Goal: Task Accomplishment & Management: Manage account settings

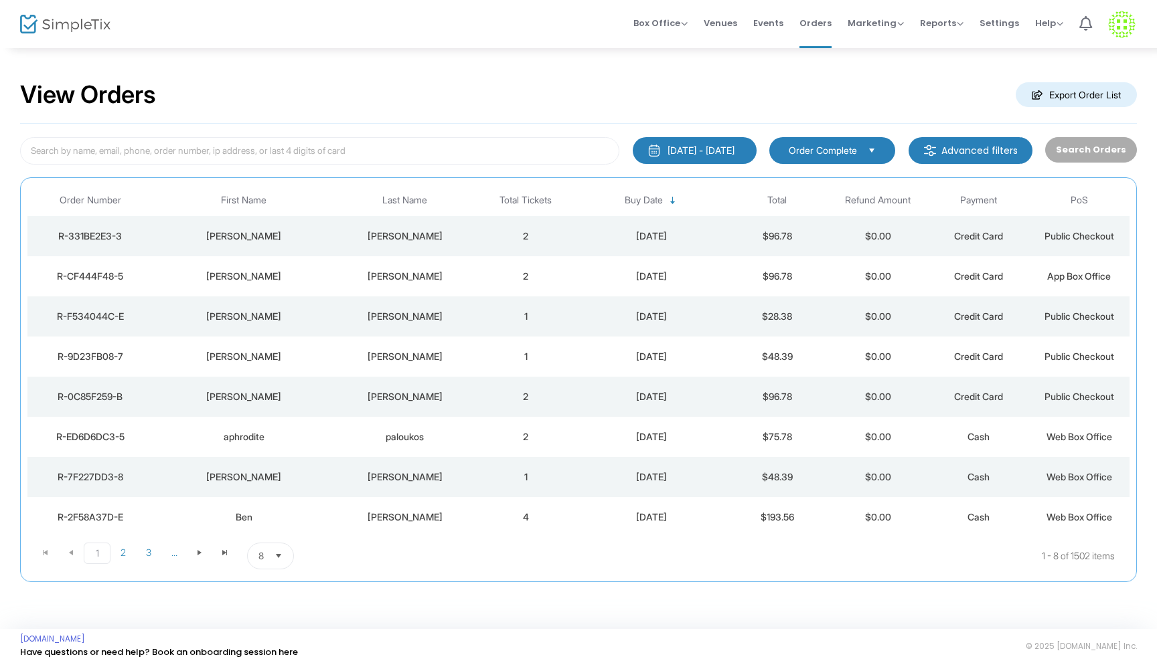
click at [420, 282] on td "[PERSON_NAME]" at bounding box center [404, 276] width 141 height 40
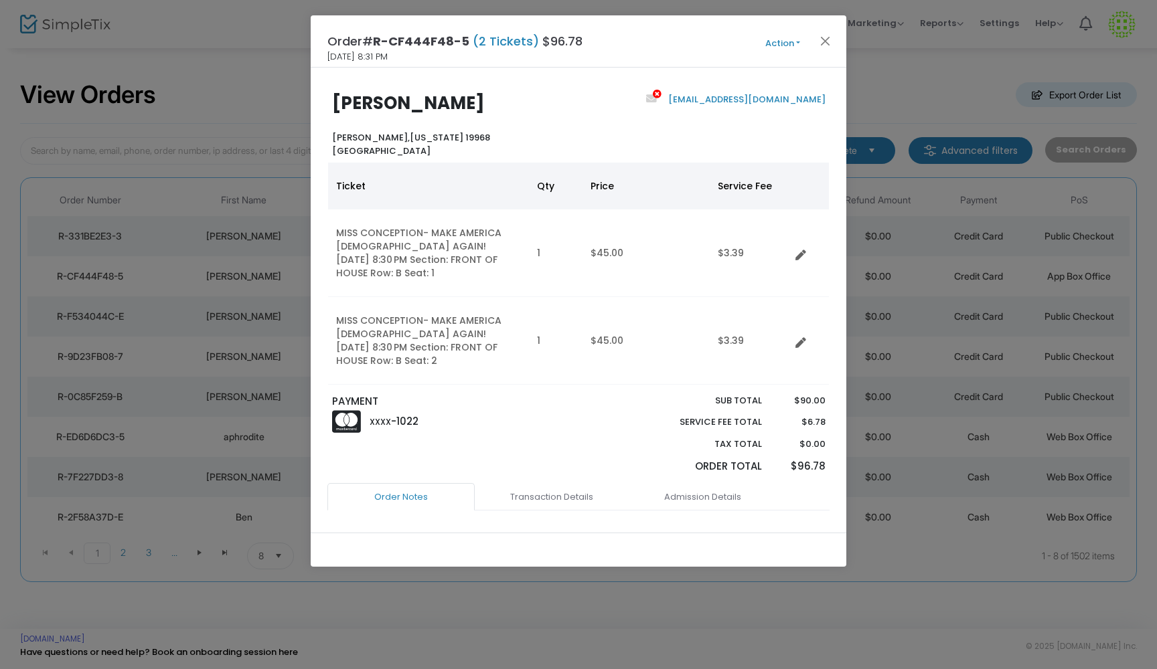
click at [799, 43] on button "Action" at bounding box center [782, 43] width 80 height 15
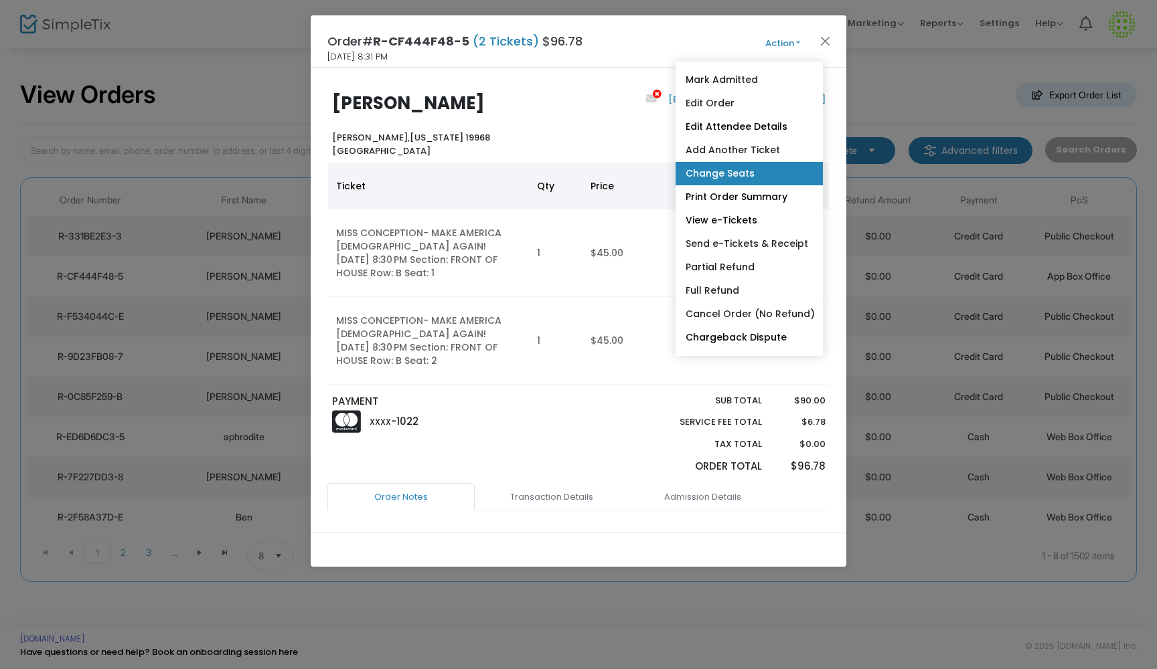
click at [738, 177] on link "Change Seats" at bounding box center [748, 173] width 147 height 23
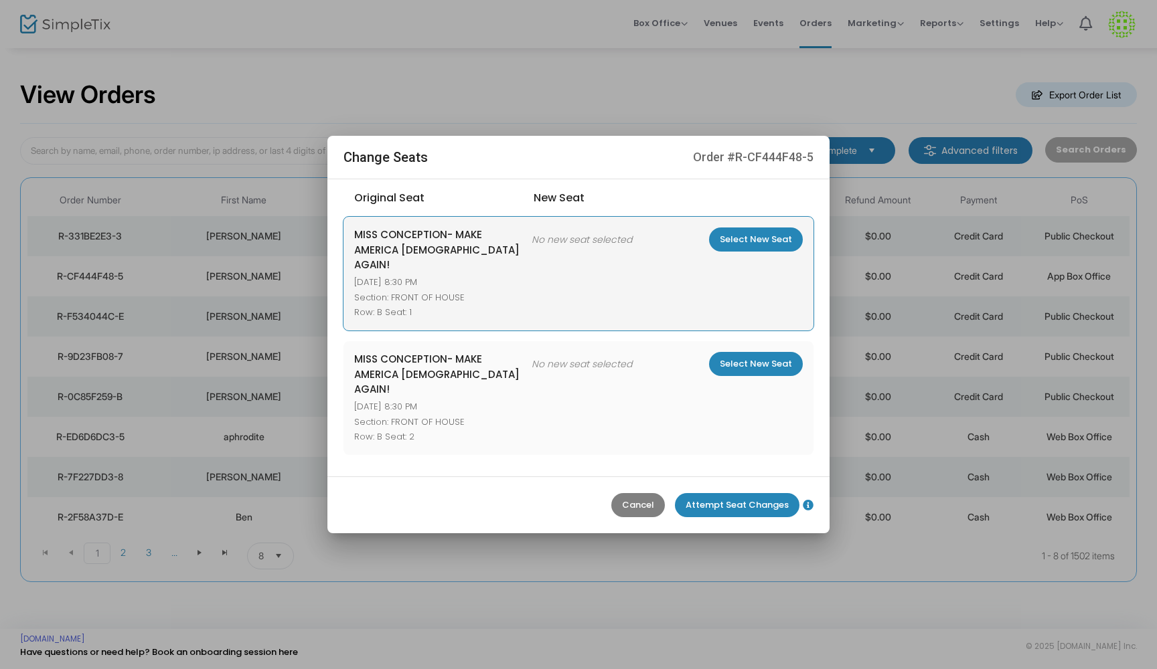
click at [776, 252] on m-button "Select New Seat" at bounding box center [756, 240] width 94 height 24
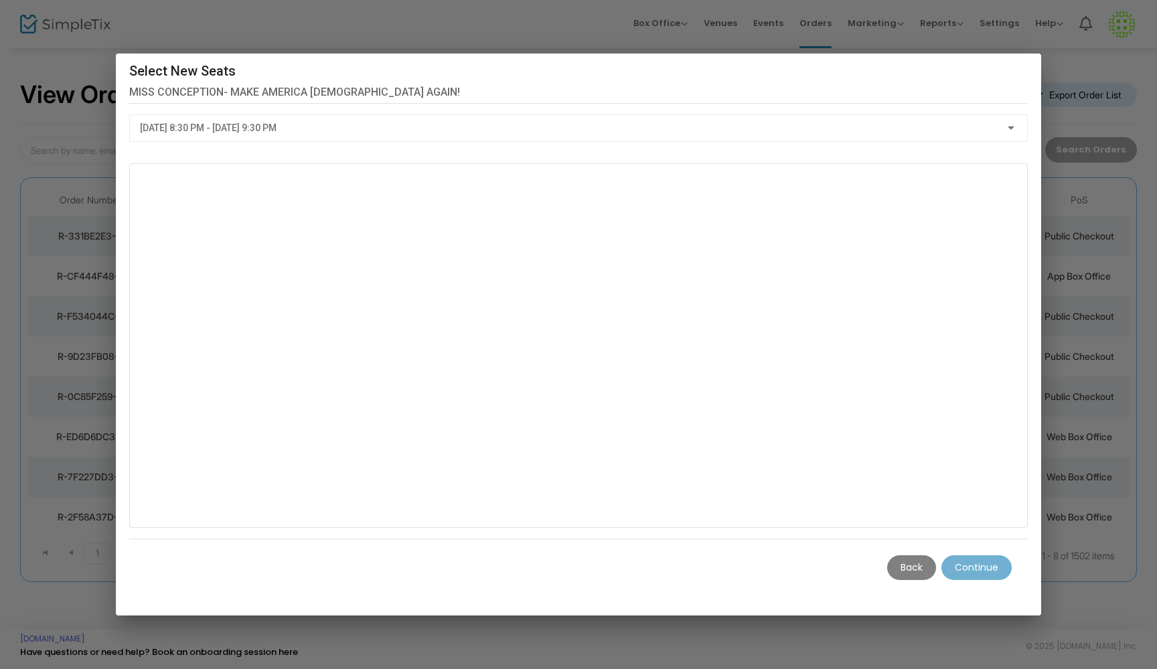
click at [904, 566] on m-button "Back" at bounding box center [911, 568] width 49 height 25
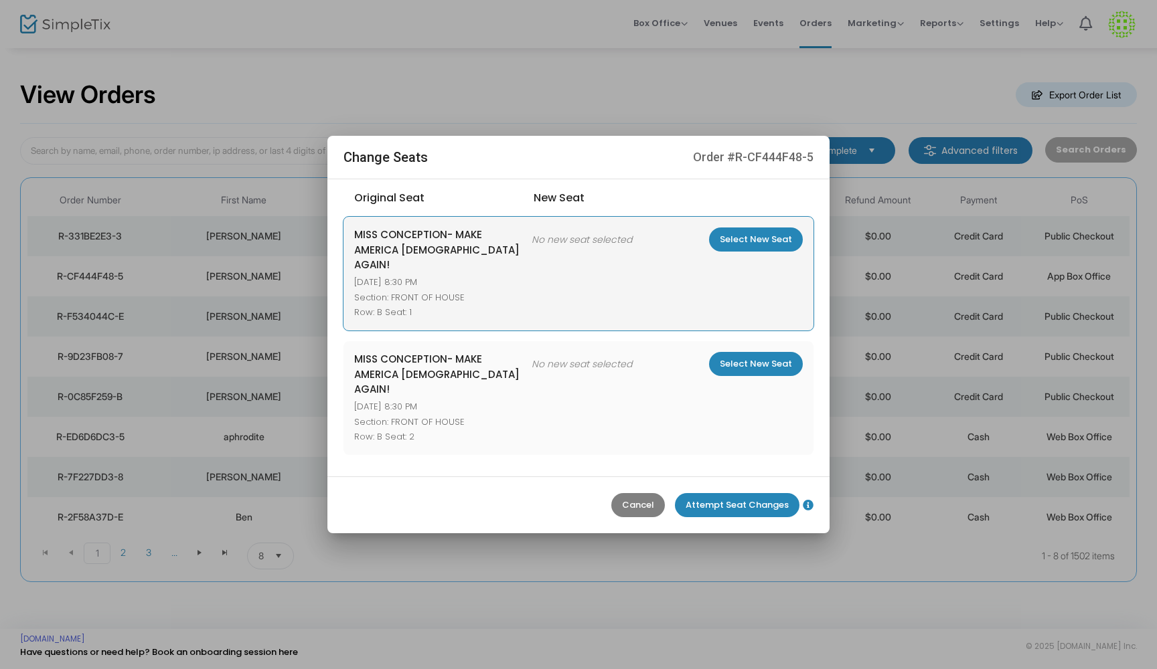
click at [726, 252] on m-button "Select New Seat" at bounding box center [756, 240] width 94 height 24
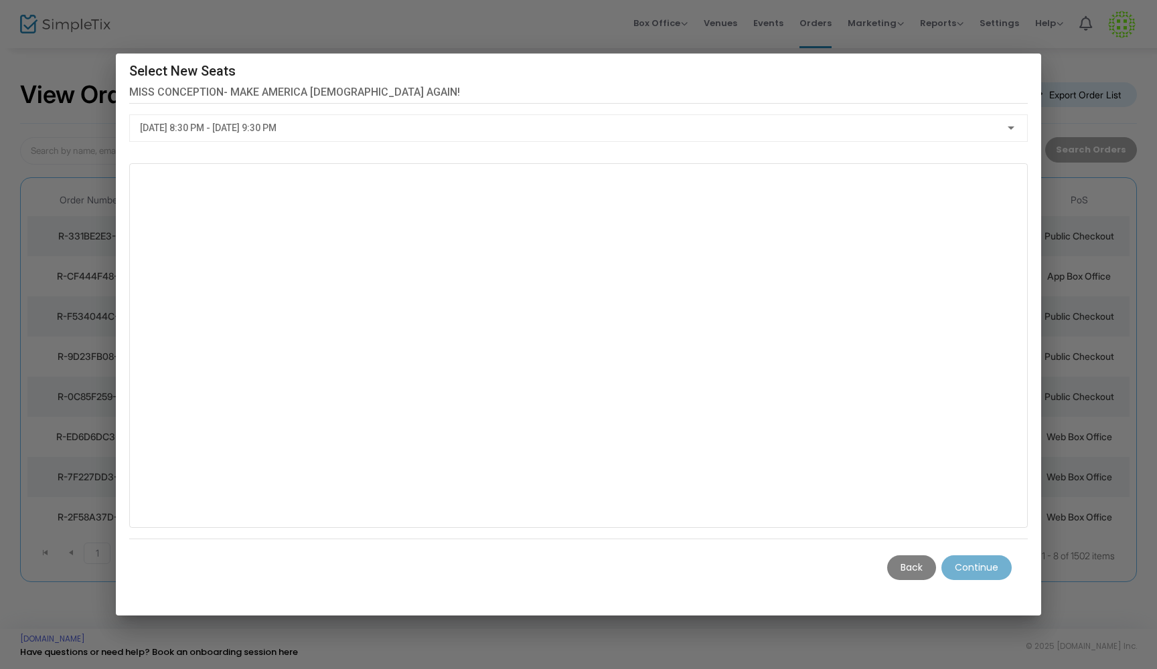
click at [1007, 121] on div "[DATE] 8:30 PM - [DATE] 9:30 PM" at bounding box center [578, 124] width 877 height 25
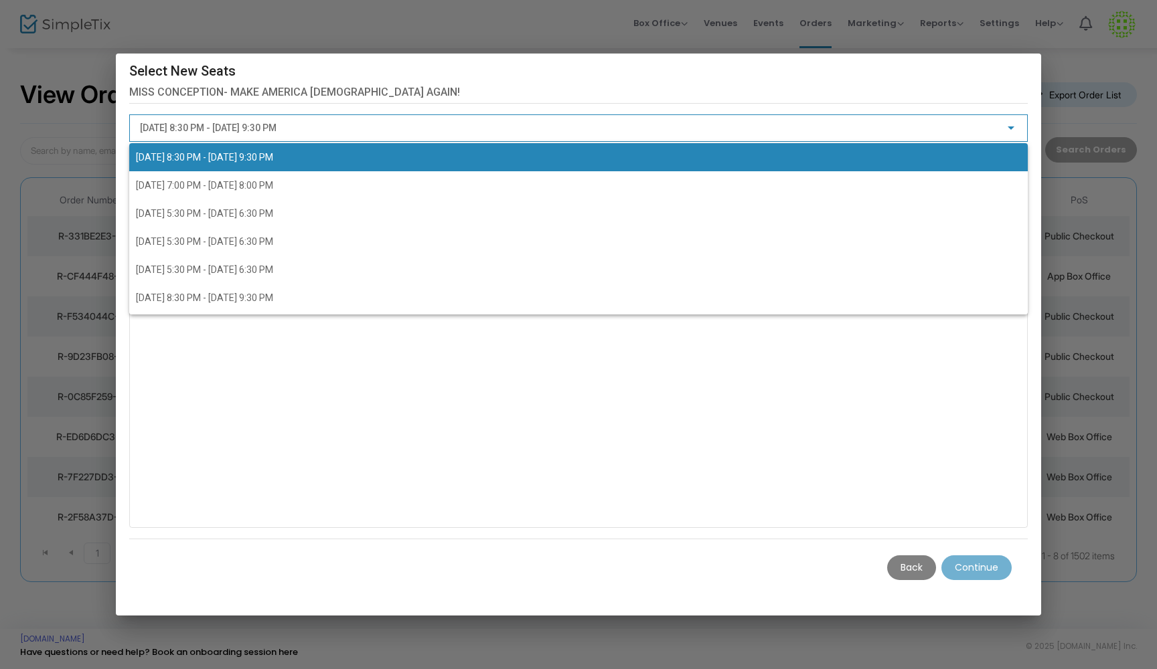
click at [1007, 121] on div at bounding box center [578, 334] width 1157 height 669
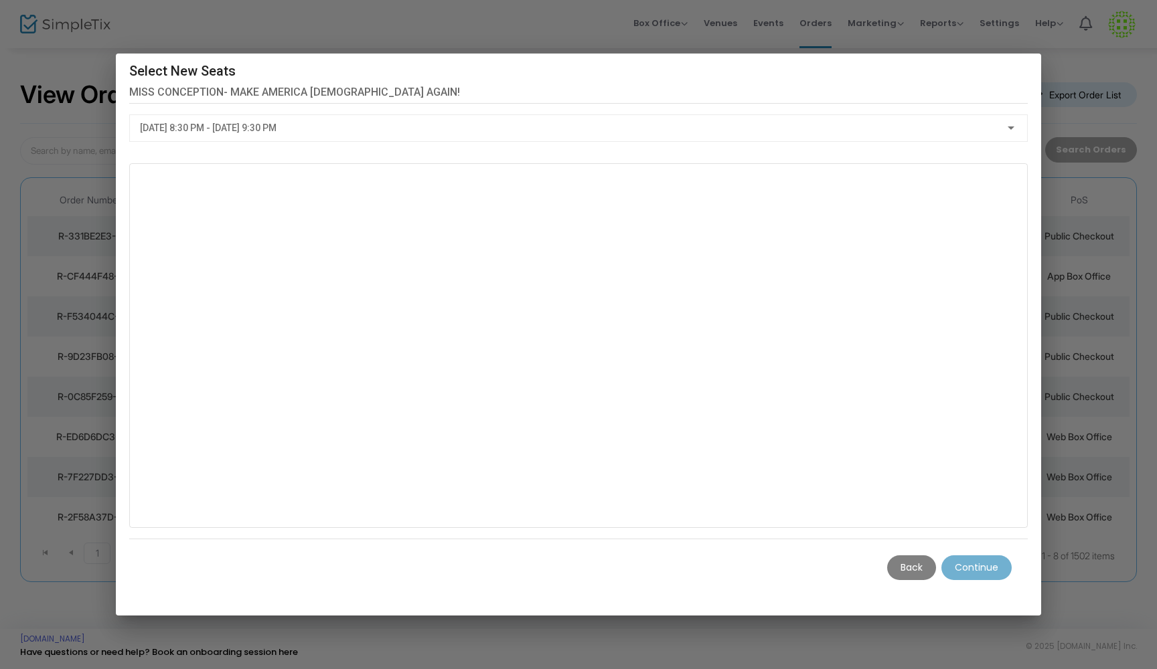
click at [911, 570] on m-button "Back" at bounding box center [911, 568] width 49 height 25
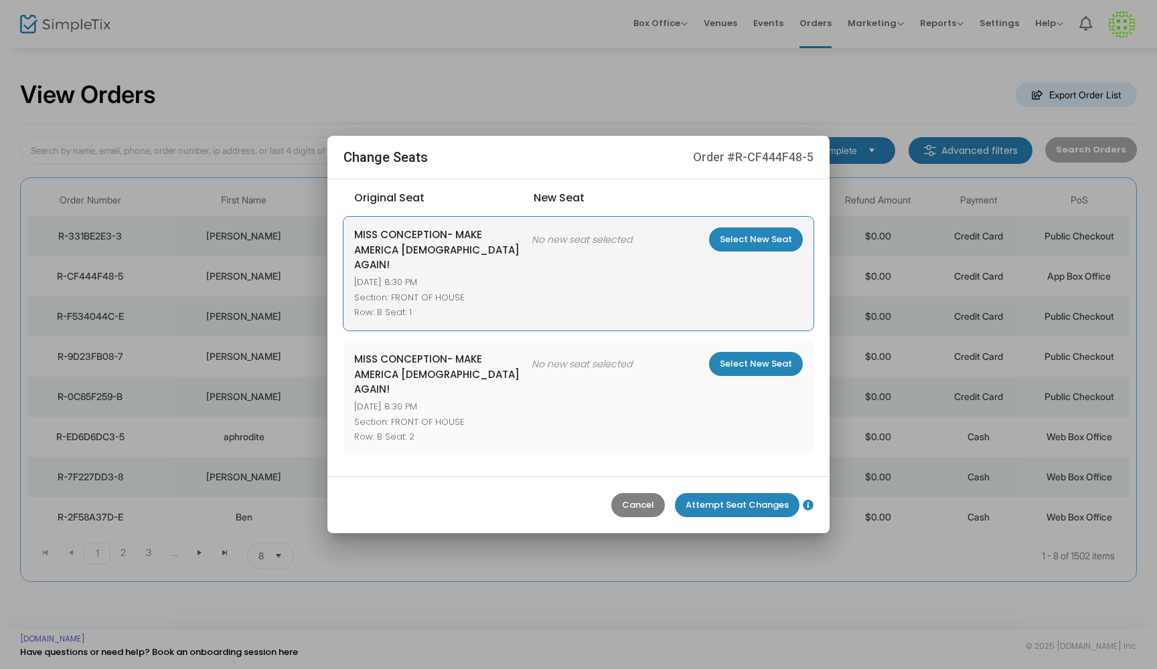
click at [750, 252] on m-button "Select New Seat" at bounding box center [756, 240] width 94 height 24
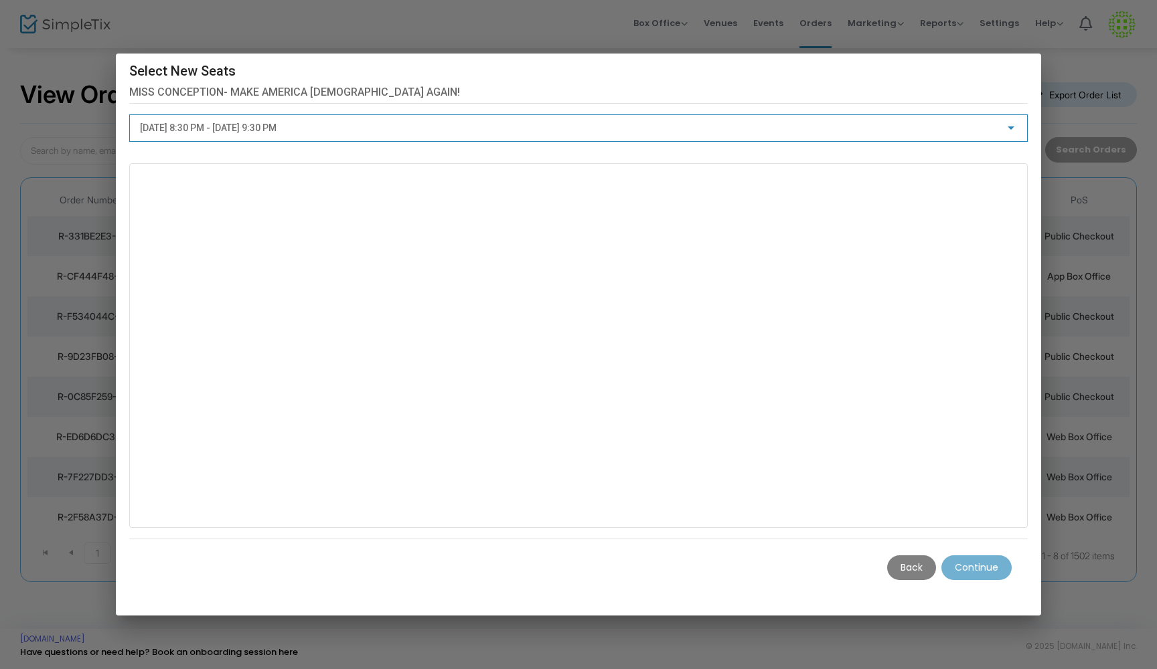
click at [1003, 129] on div "[DATE] 8:30 PM - [DATE] 9:30 PM" at bounding box center [572, 128] width 865 height 11
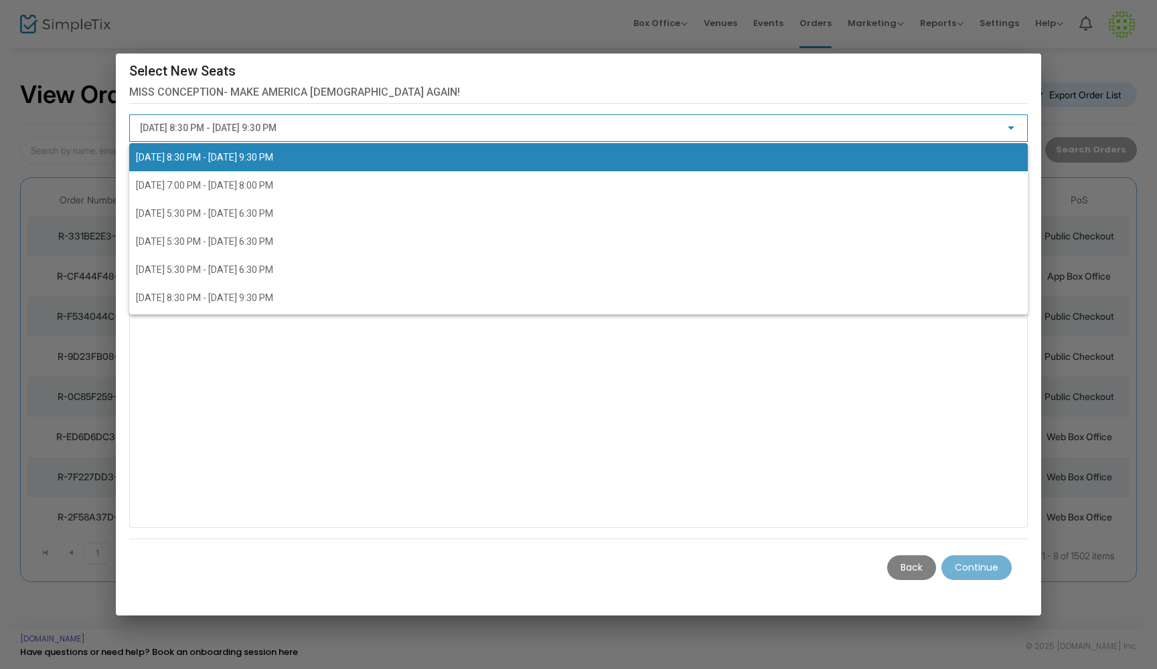
click at [558, 92] on div at bounding box center [578, 334] width 1157 height 669
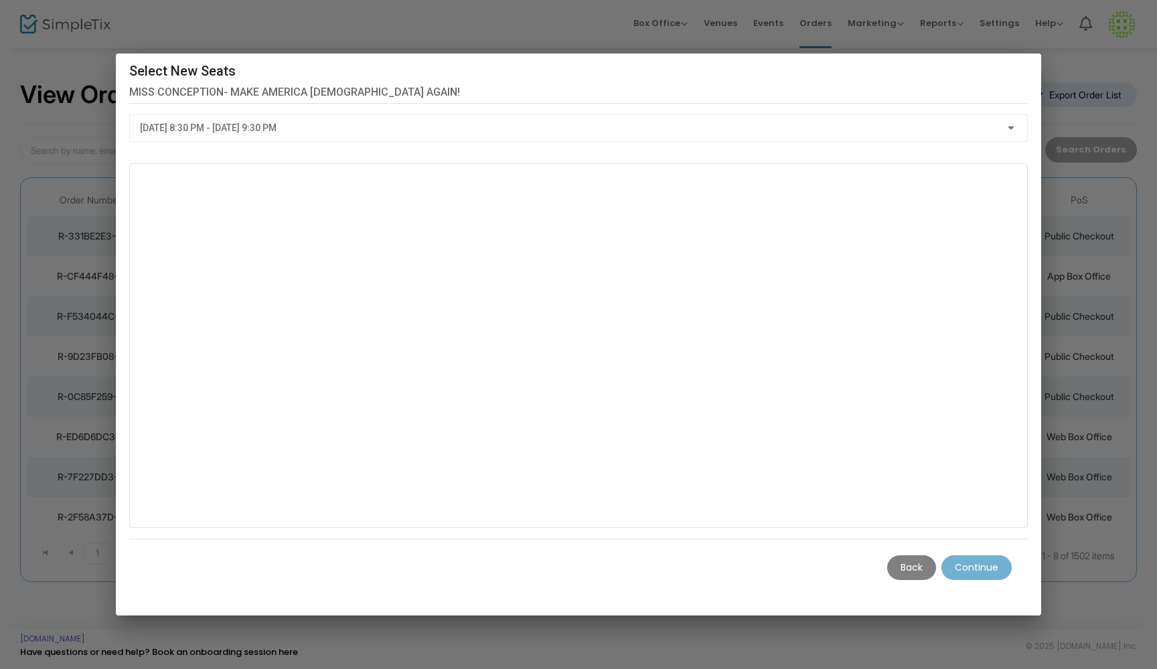
click at [922, 571] on m-button "Back" at bounding box center [911, 568] width 49 height 25
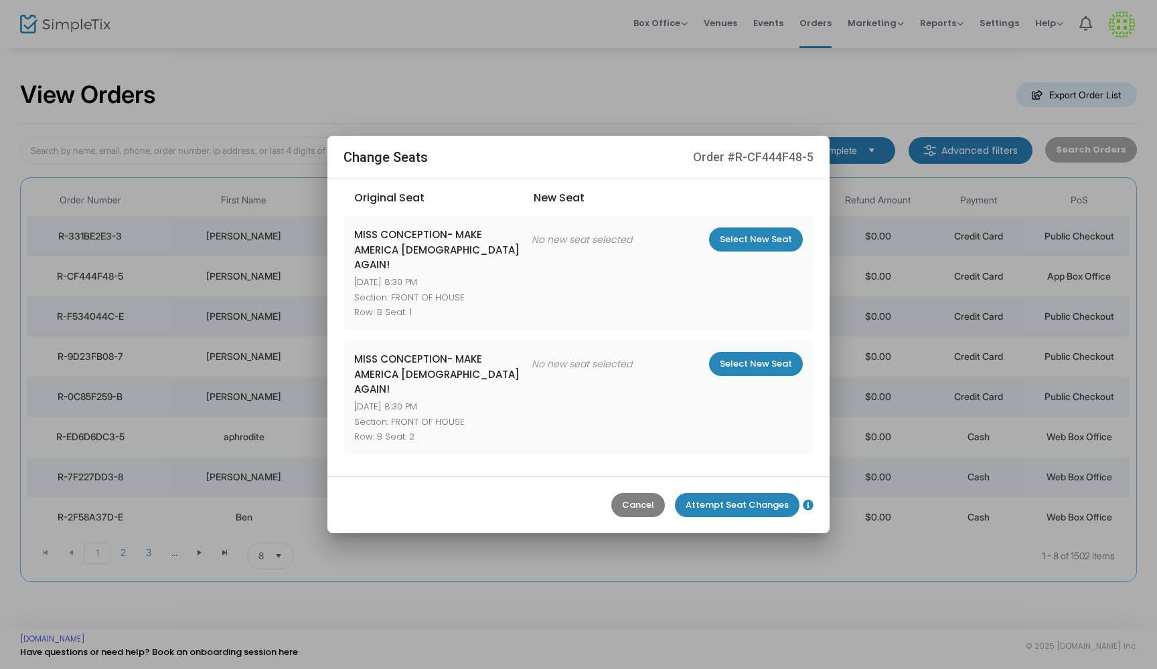
click at [632, 493] on m-button "Cancel" at bounding box center [638, 505] width 54 height 24
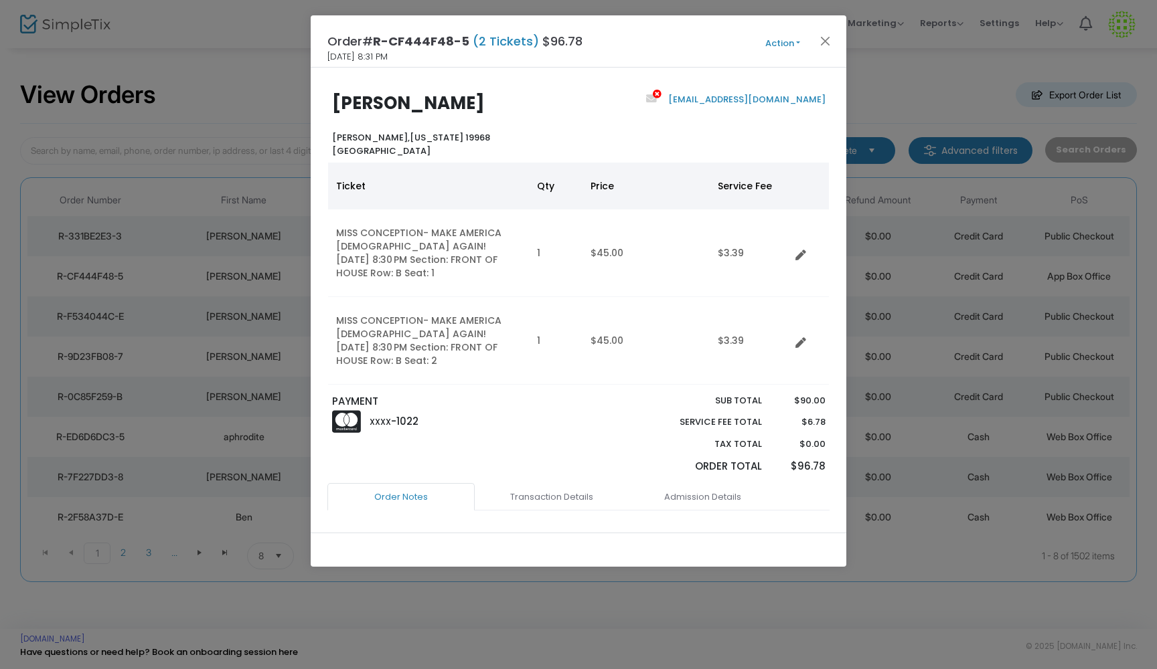
click at [784, 42] on button "Action" at bounding box center [782, 43] width 80 height 15
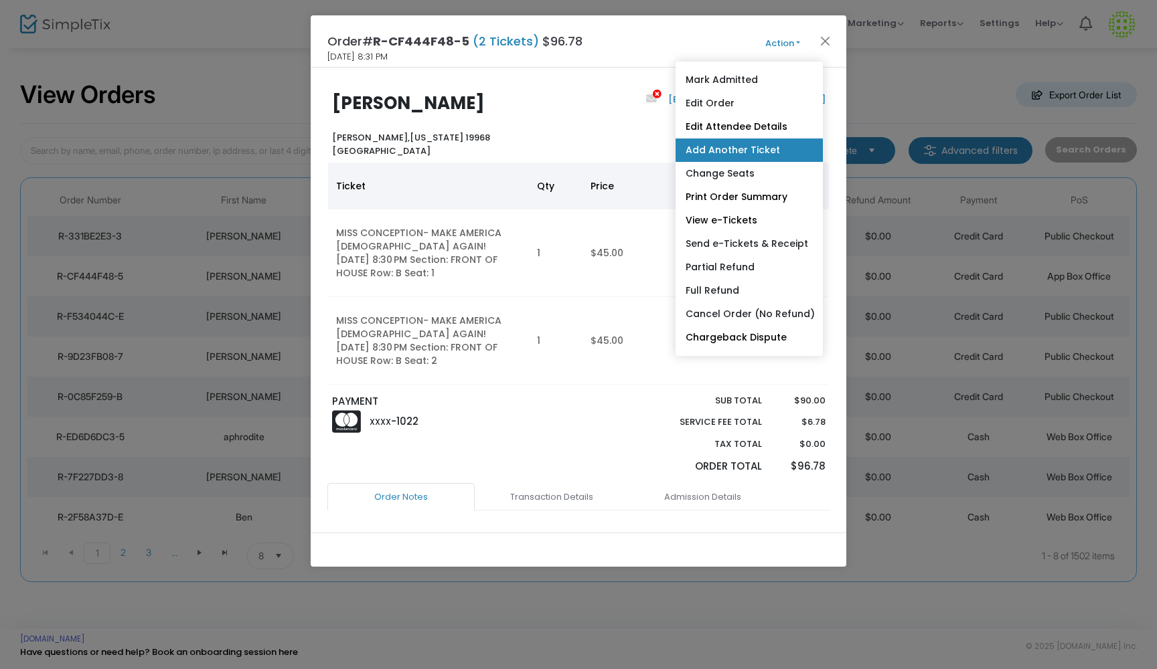
click at [763, 141] on link "Add Another Ticket" at bounding box center [748, 150] width 147 height 23
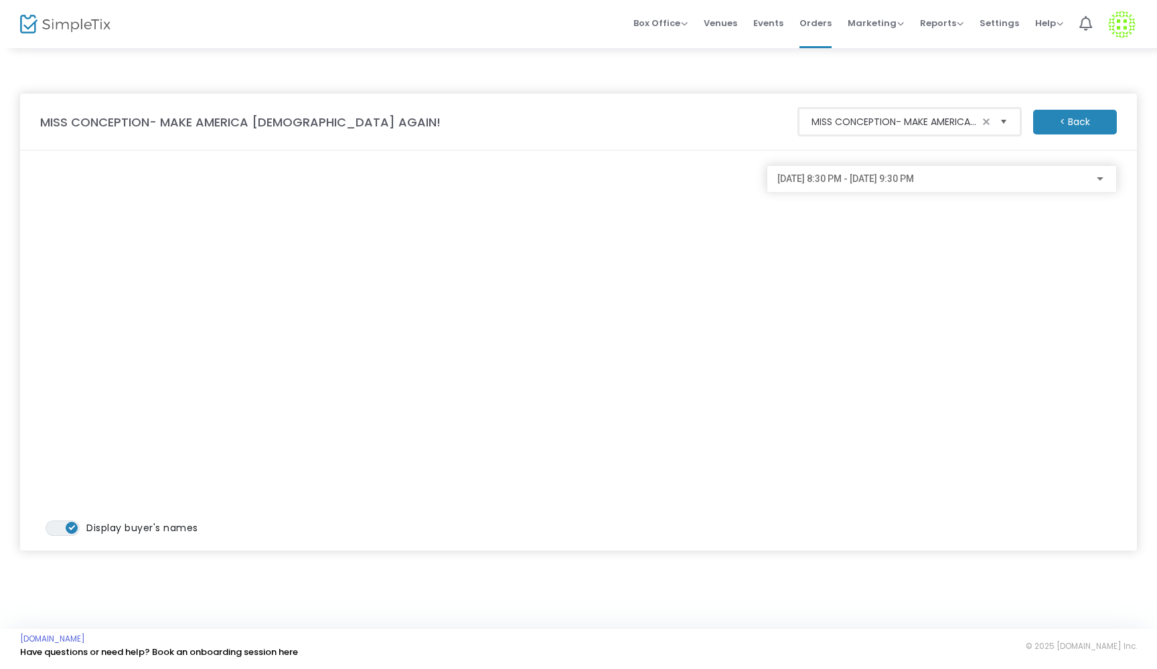
click at [1002, 122] on span "Select" at bounding box center [1003, 122] width 22 height 22
click at [998, 120] on span "Select" at bounding box center [1003, 122] width 22 height 22
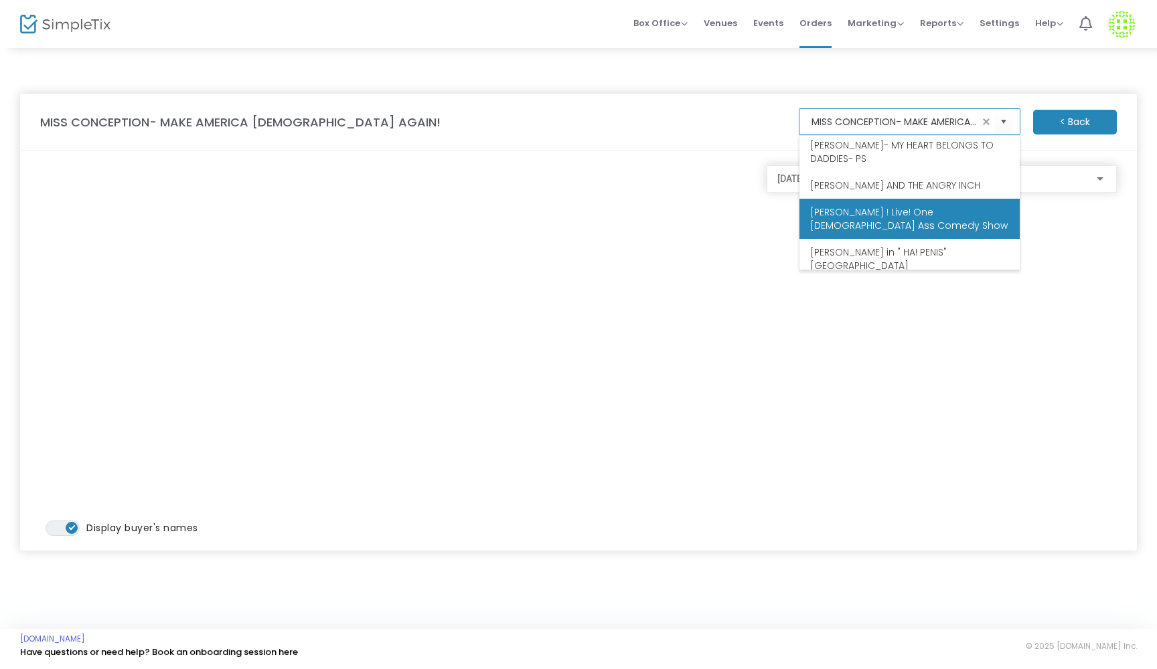
scroll to position [575, 0]
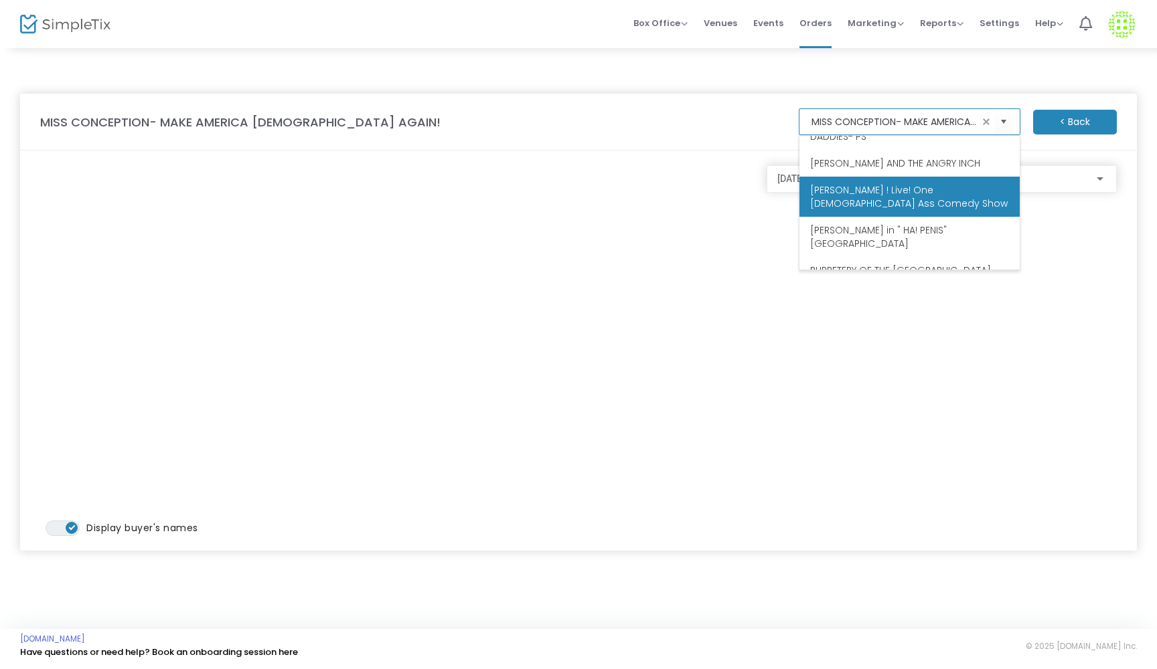
click at [883, 183] on span "[PERSON_NAME] ! Live! One [DEMOGRAPHIC_DATA] Ass Comedy Show" at bounding box center [909, 196] width 199 height 27
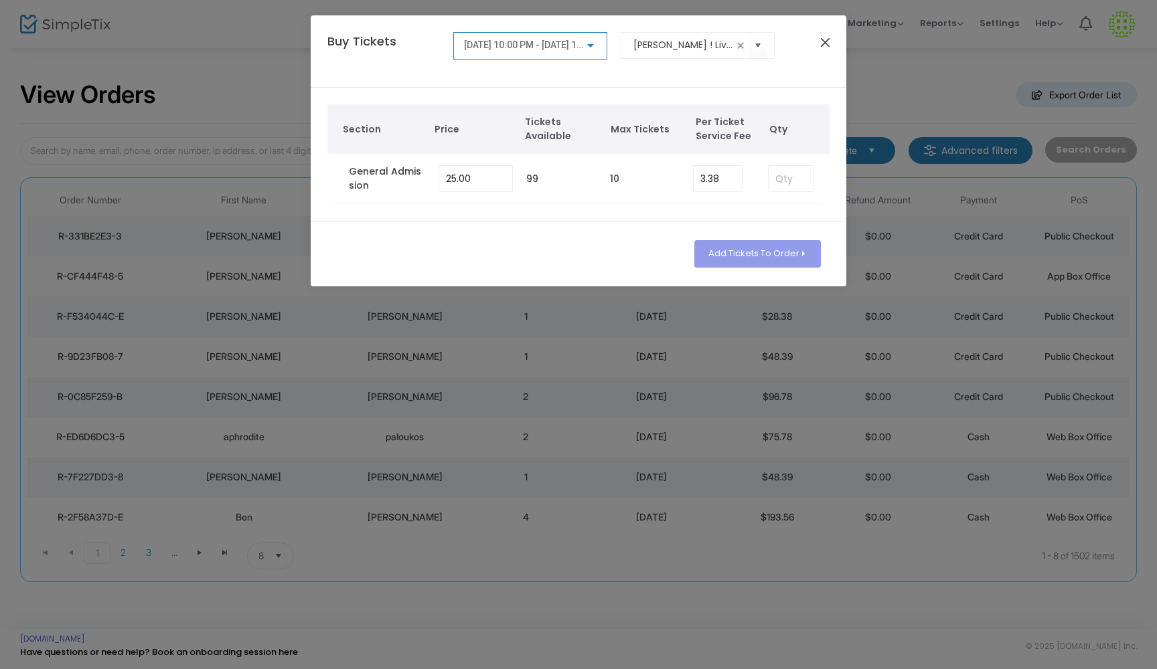
click at [827, 47] on button "Close" at bounding box center [825, 41] width 17 height 17
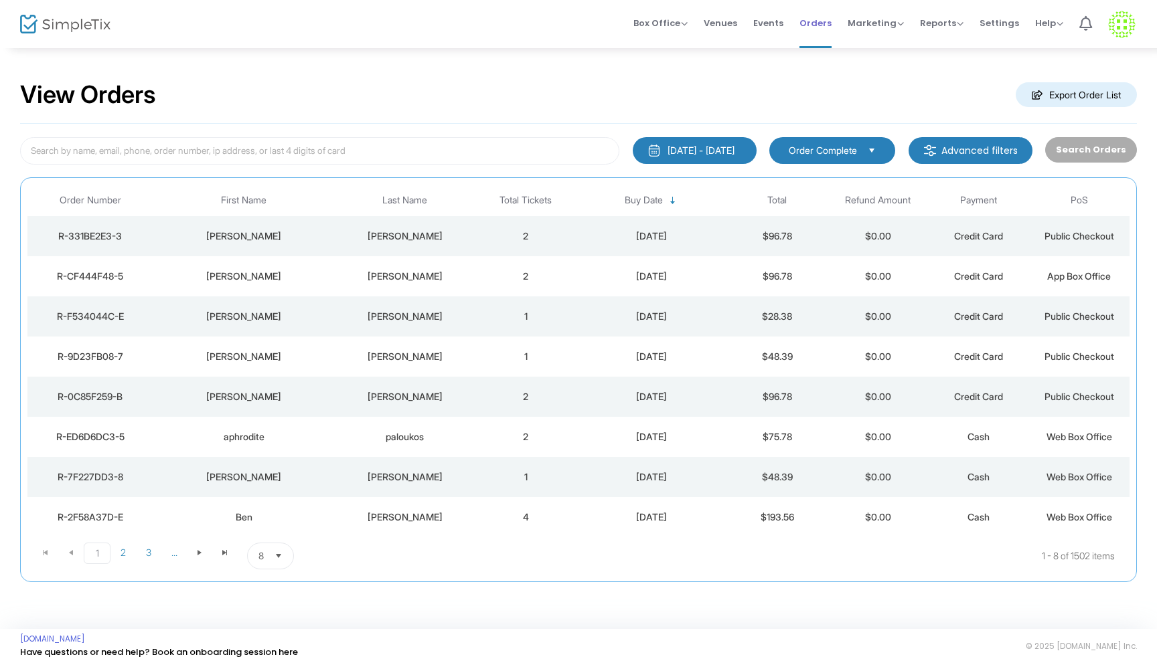
click at [821, 21] on span "Orders" at bounding box center [815, 23] width 32 height 34
click at [440, 273] on div "[PERSON_NAME]" at bounding box center [404, 276] width 134 height 13
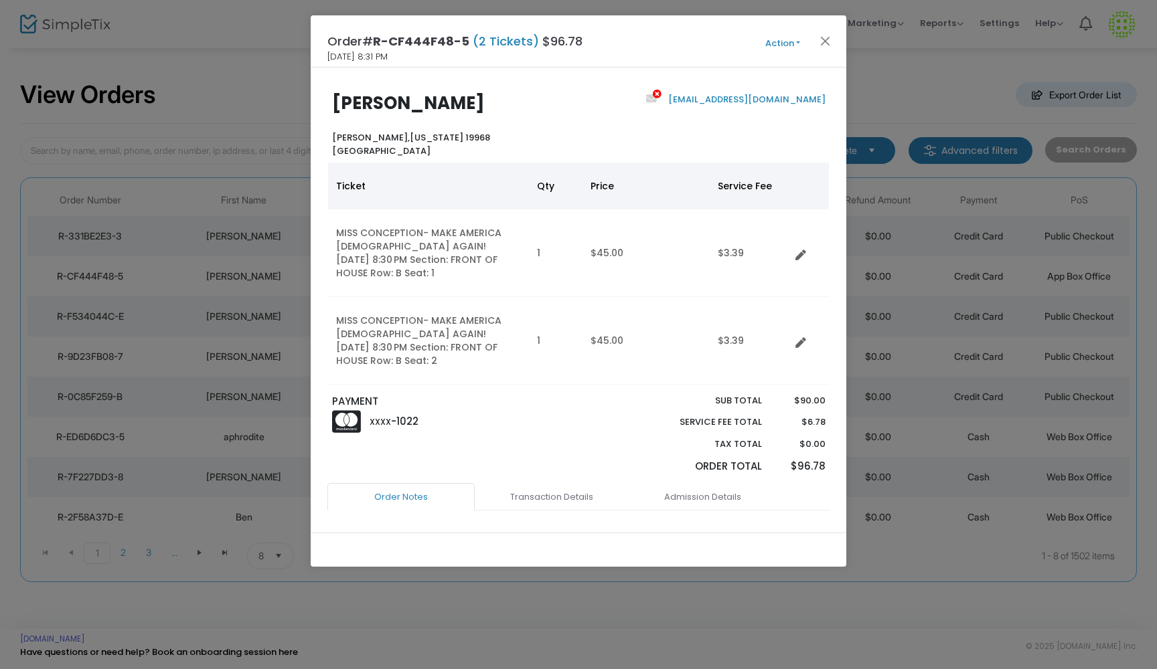
click at [796, 46] on button "Action" at bounding box center [782, 43] width 80 height 15
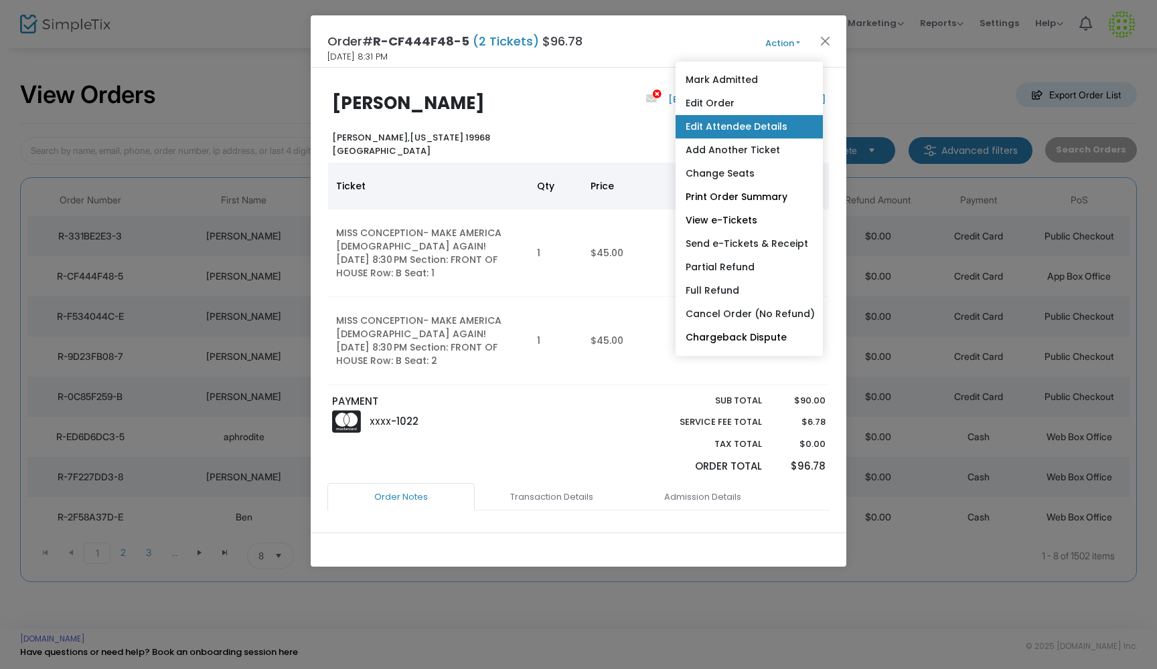
click at [740, 134] on link "Edit Attendee Details" at bounding box center [748, 126] width 147 height 23
